Goal: Information Seeking & Learning: Find specific fact

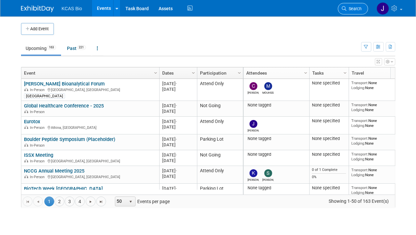
click at [348, 8] on span "Search" at bounding box center [354, 8] width 15 height 5
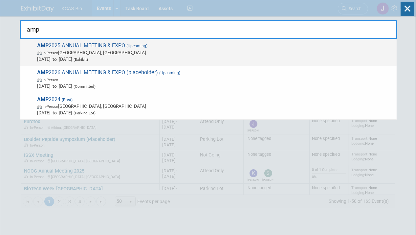
type input "amp"
click at [106, 50] on span "In-Person [GEOGRAPHIC_DATA], [GEOGRAPHIC_DATA]" at bounding box center [215, 52] width 356 height 7
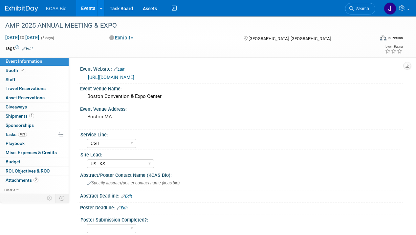
select select "CGT"
select select "US - KS"
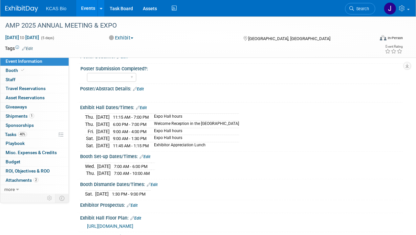
scroll to position [164, 0]
